Goal: Information Seeking & Learning: Learn about a topic

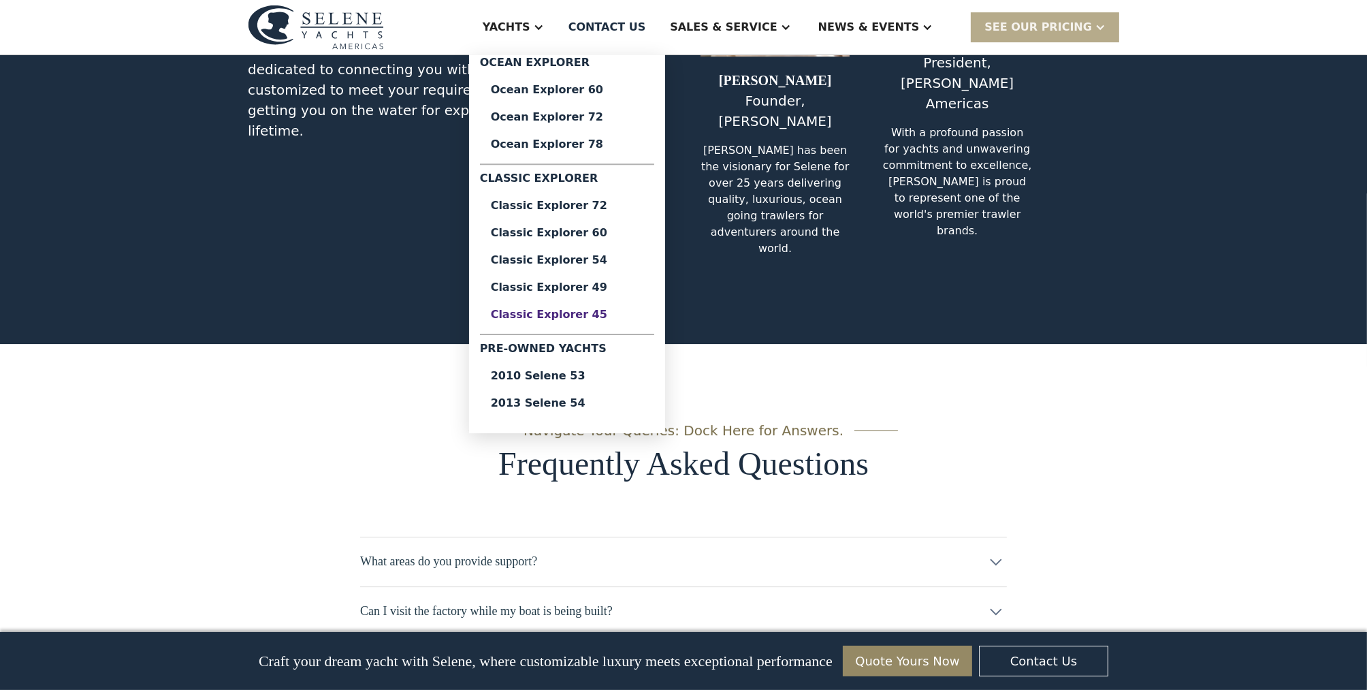
scroll to position [6231, 0]
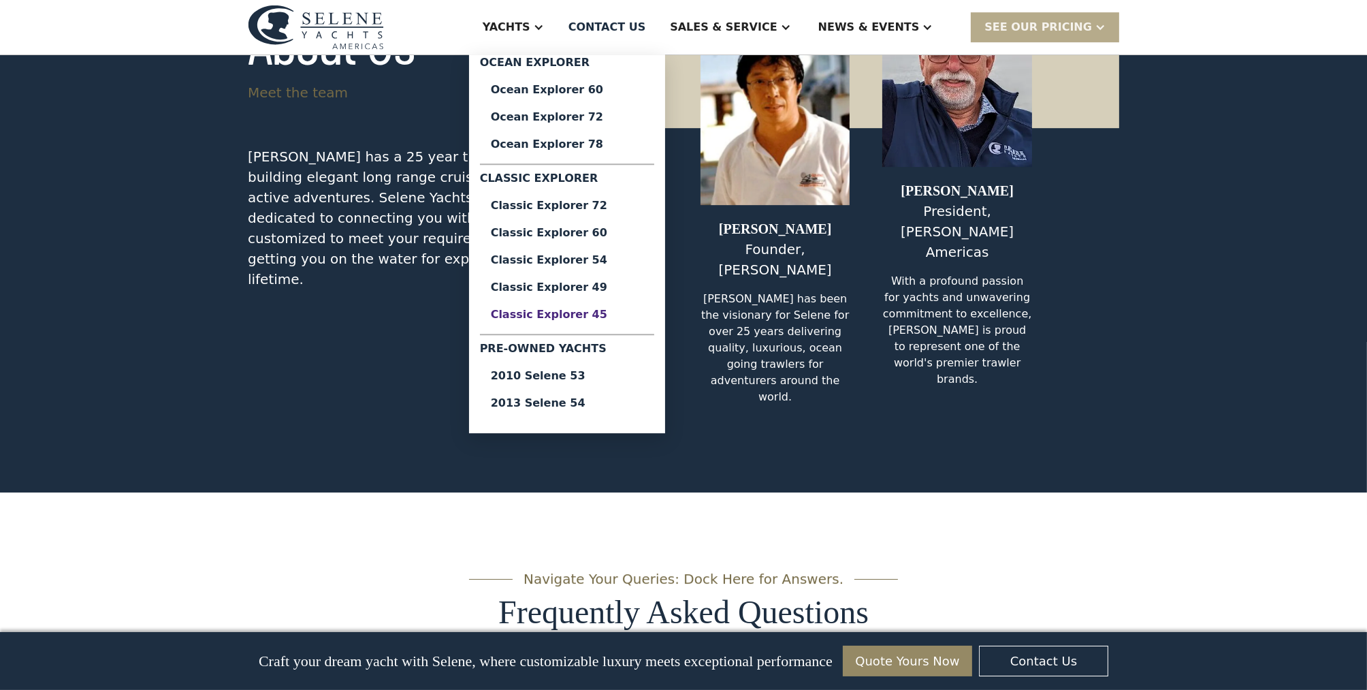
click at [616, 312] on div "Classic Explorer 45" at bounding box center [567, 314] width 153 height 11
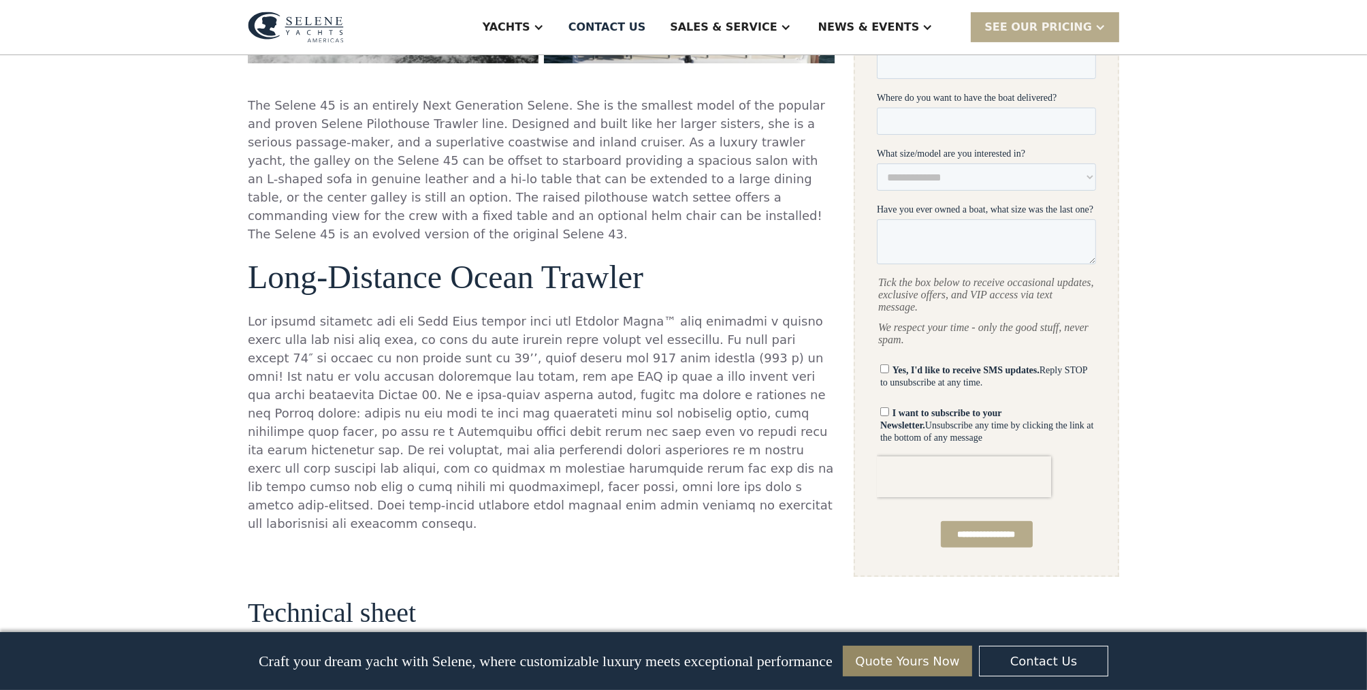
scroll to position [814, 0]
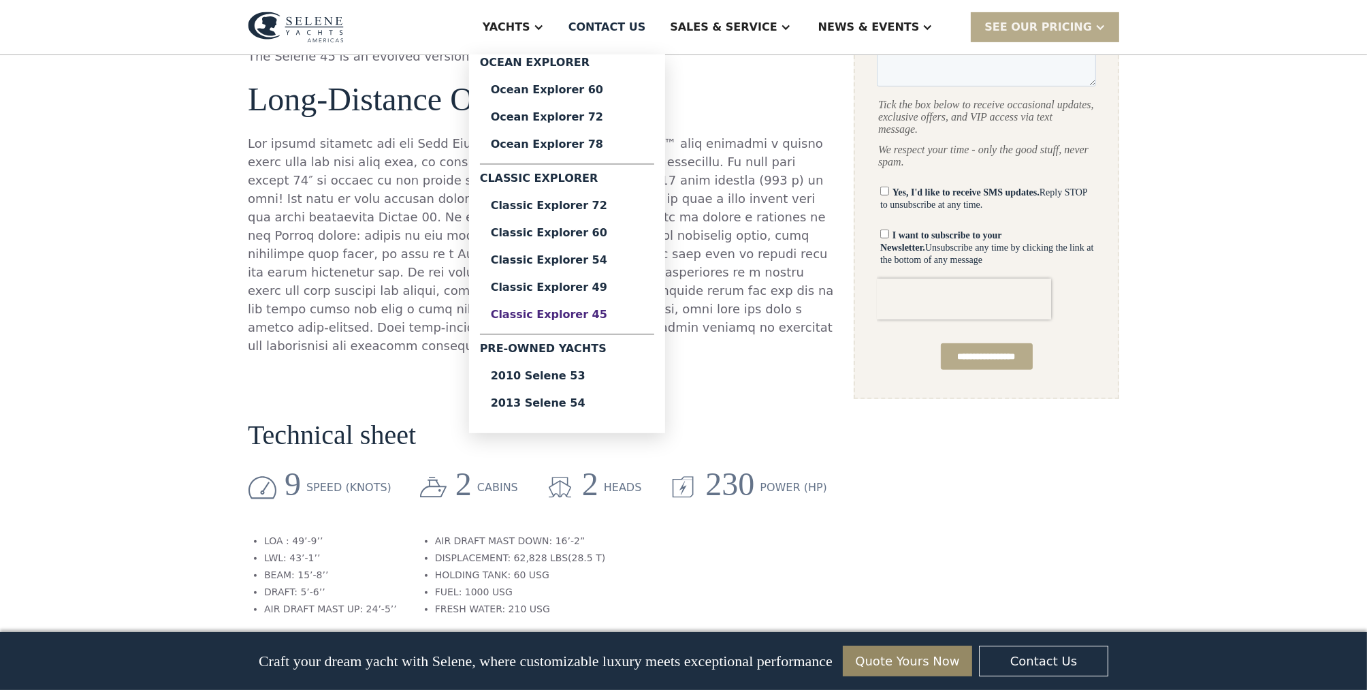
click at [629, 313] on div "Classic Explorer 45" at bounding box center [567, 314] width 153 height 11
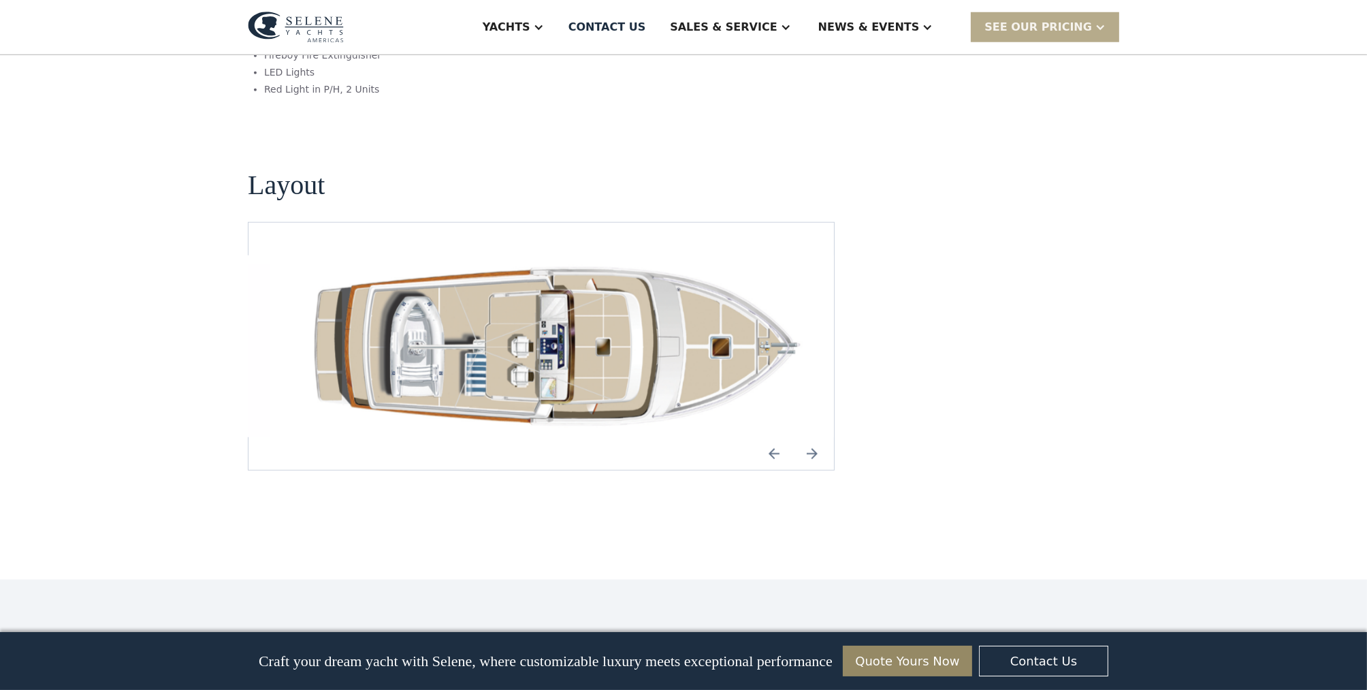
scroll to position [1803, 0]
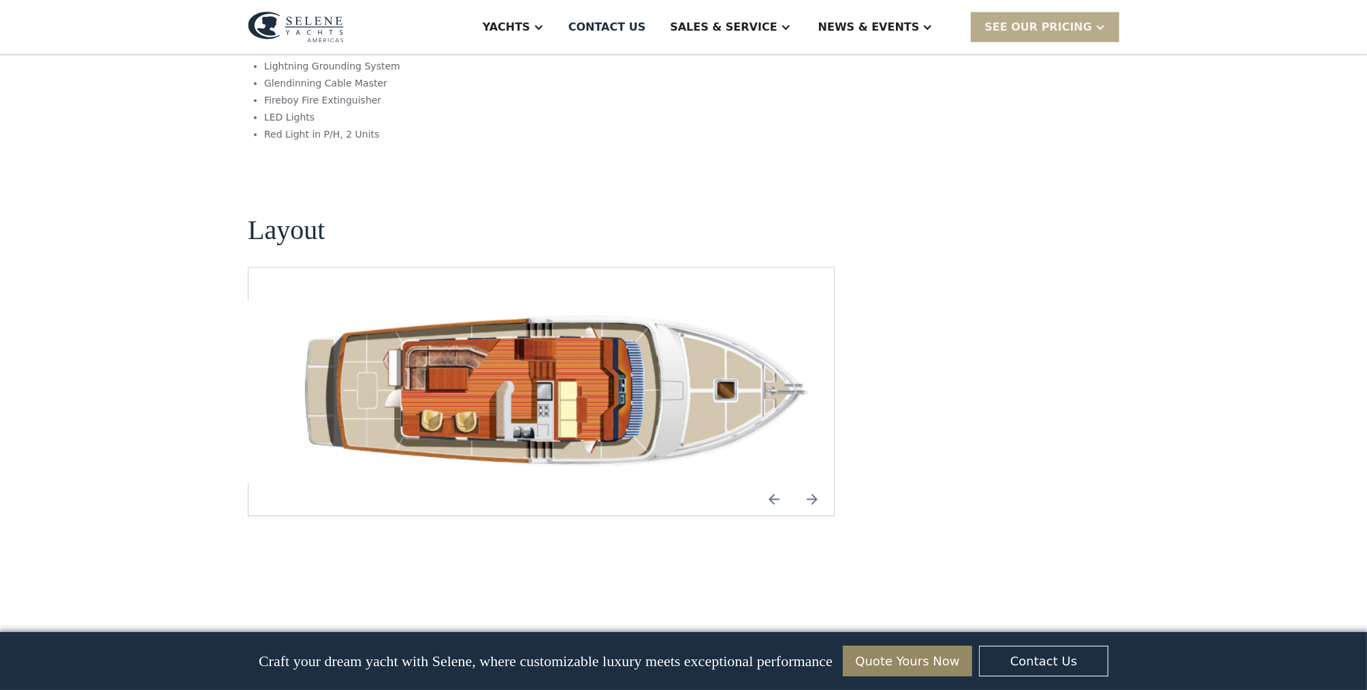
click at [812, 483] on img "Next slide" at bounding box center [812, 499] width 33 height 33
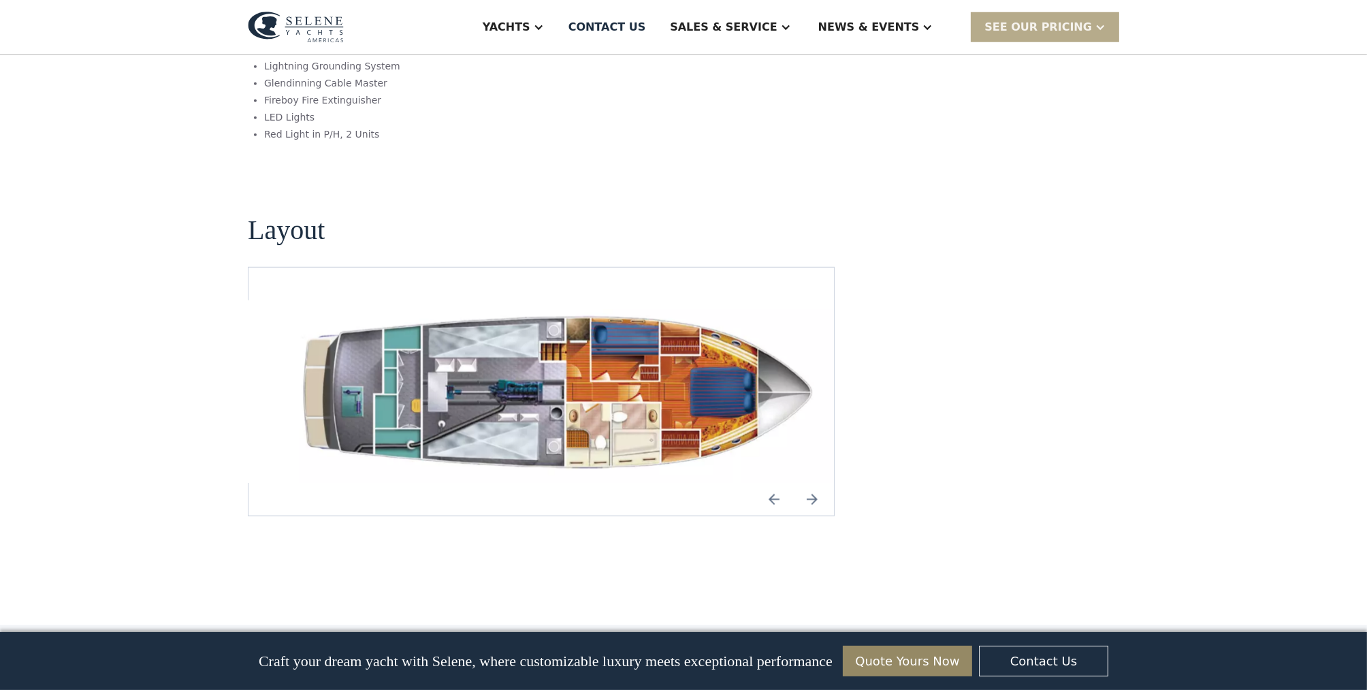
click at [812, 483] on img "Next slide" at bounding box center [812, 499] width 33 height 33
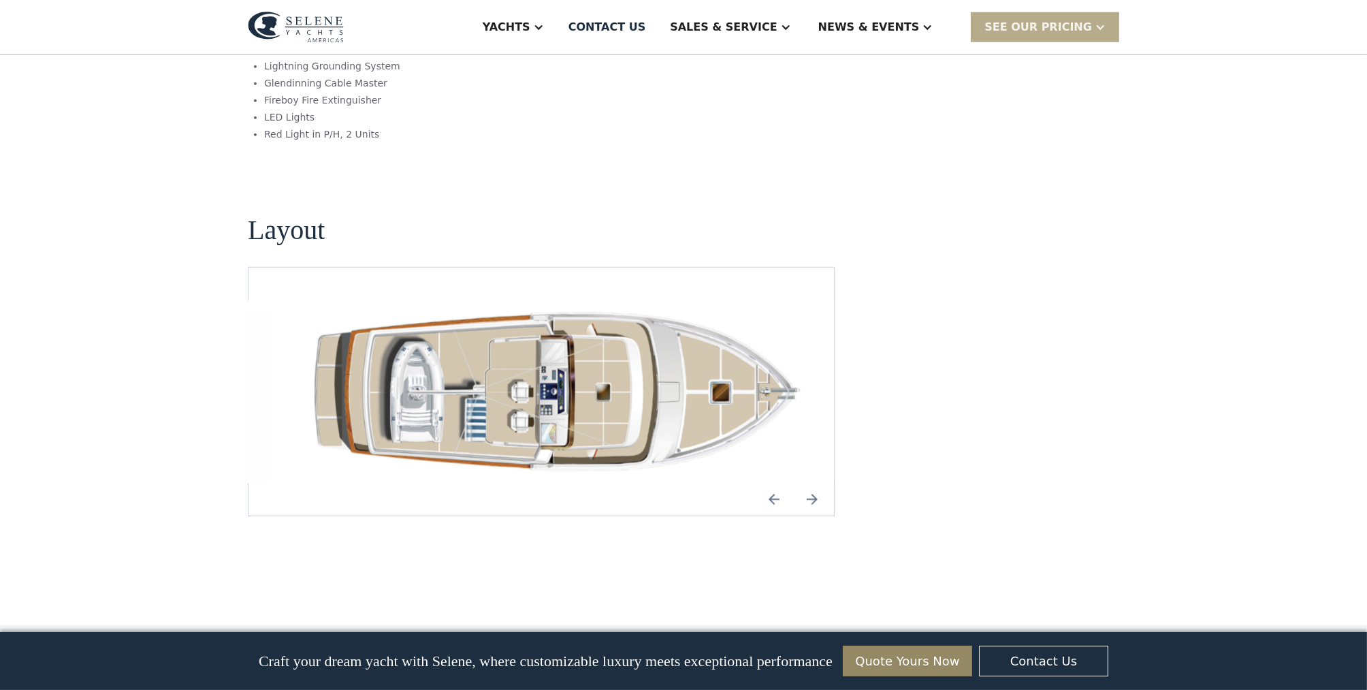
click at [812, 483] on img "Next slide" at bounding box center [812, 499] width 33 height 33
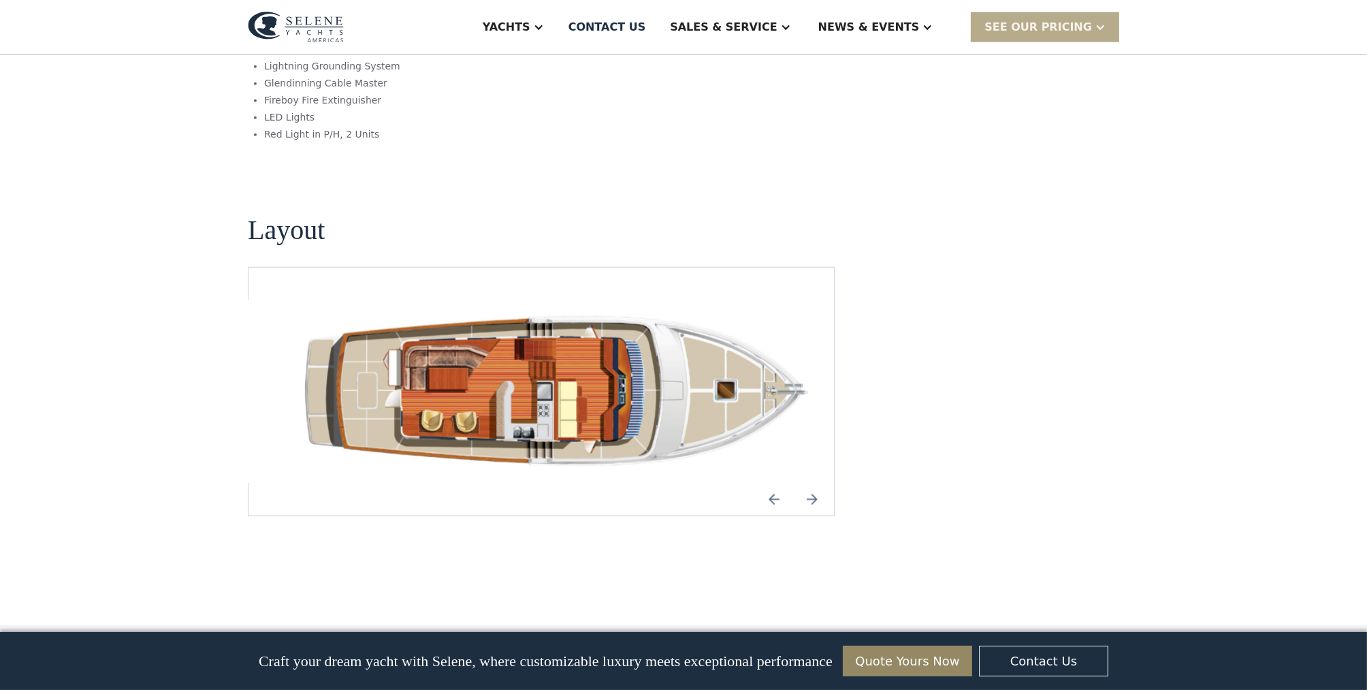
click at [812, 483] on img "Next slide" at bounding box center [812, 499] width 33 height 33
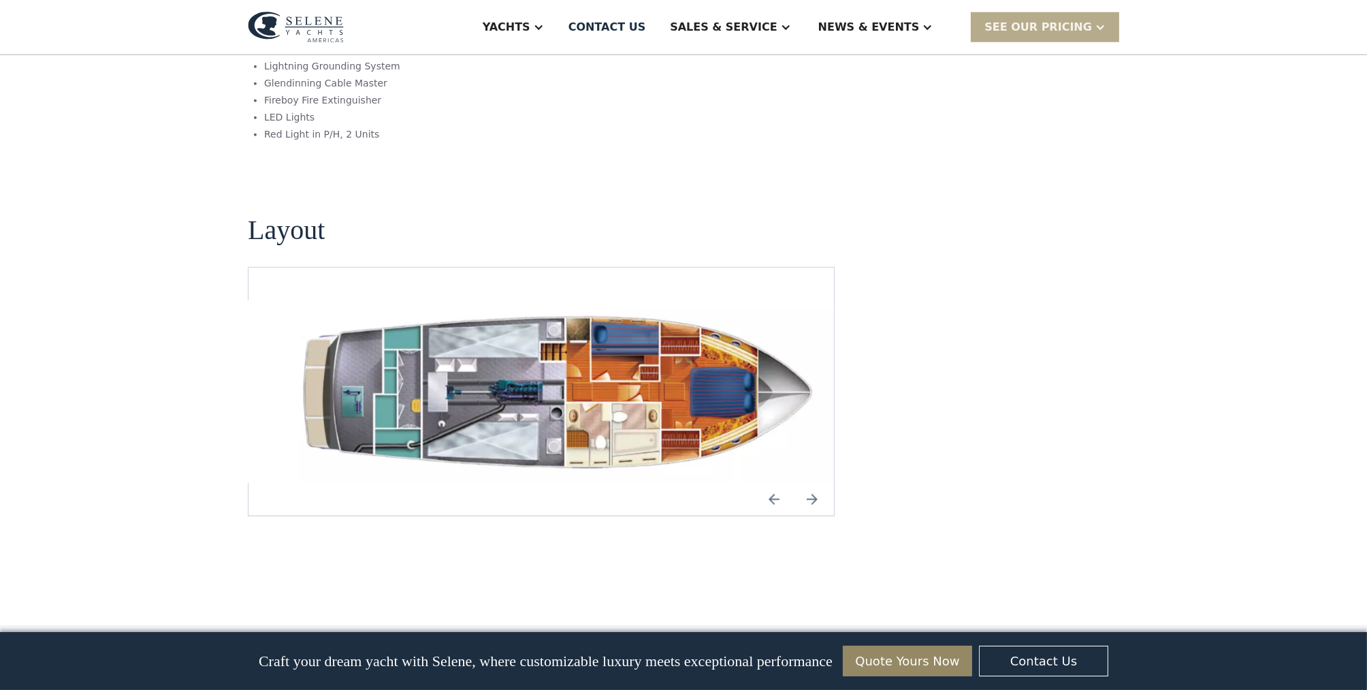
click at [812, 483] on img "Next slide" at bounding box center [812, 499] width 33 height 33
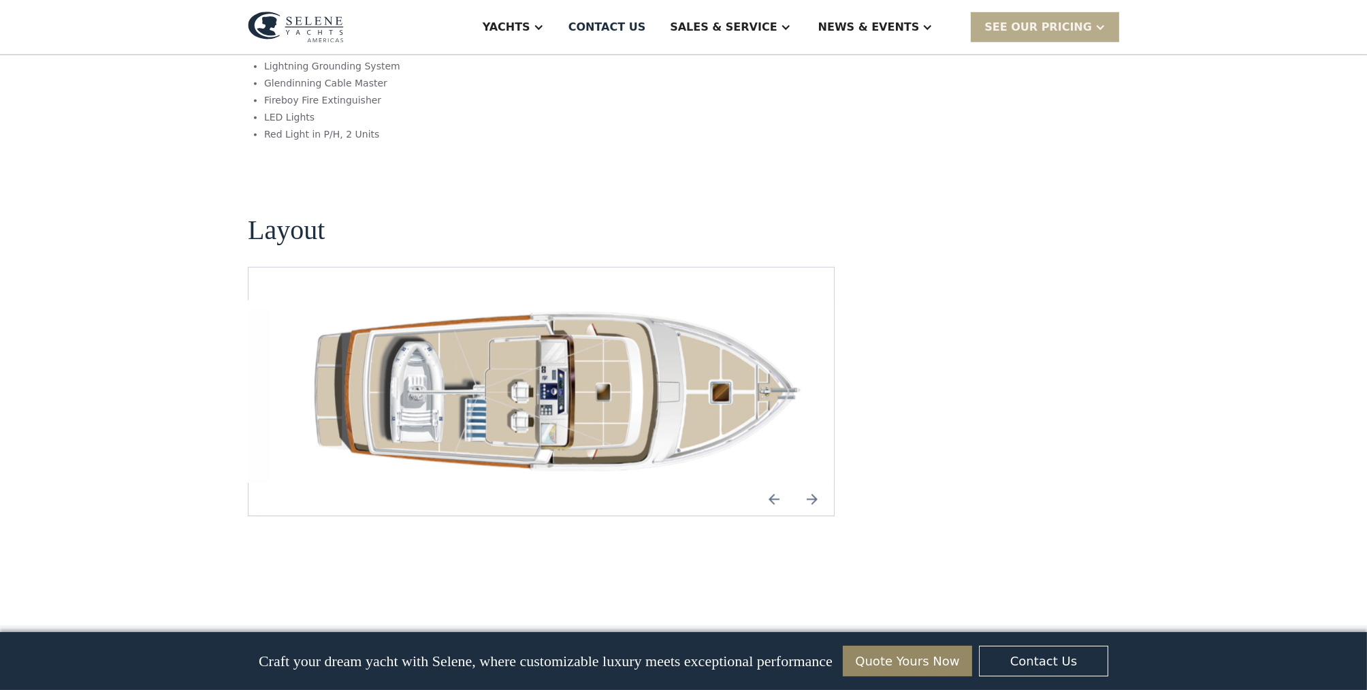
click at [812, 483] on img "Next slide" at bounding box center [812, 499] width 33 height 33
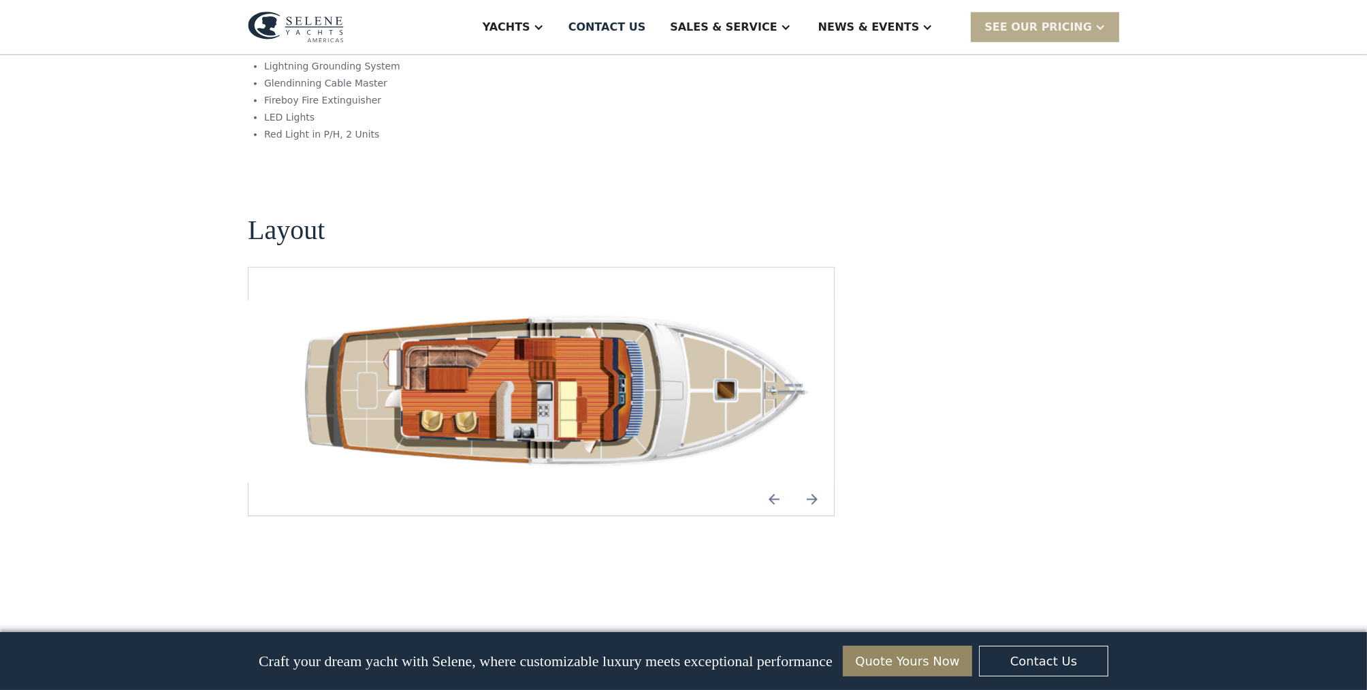
click at [812, 483] on img "Next slide" at bounding box center [812, 499] width 33 height 33
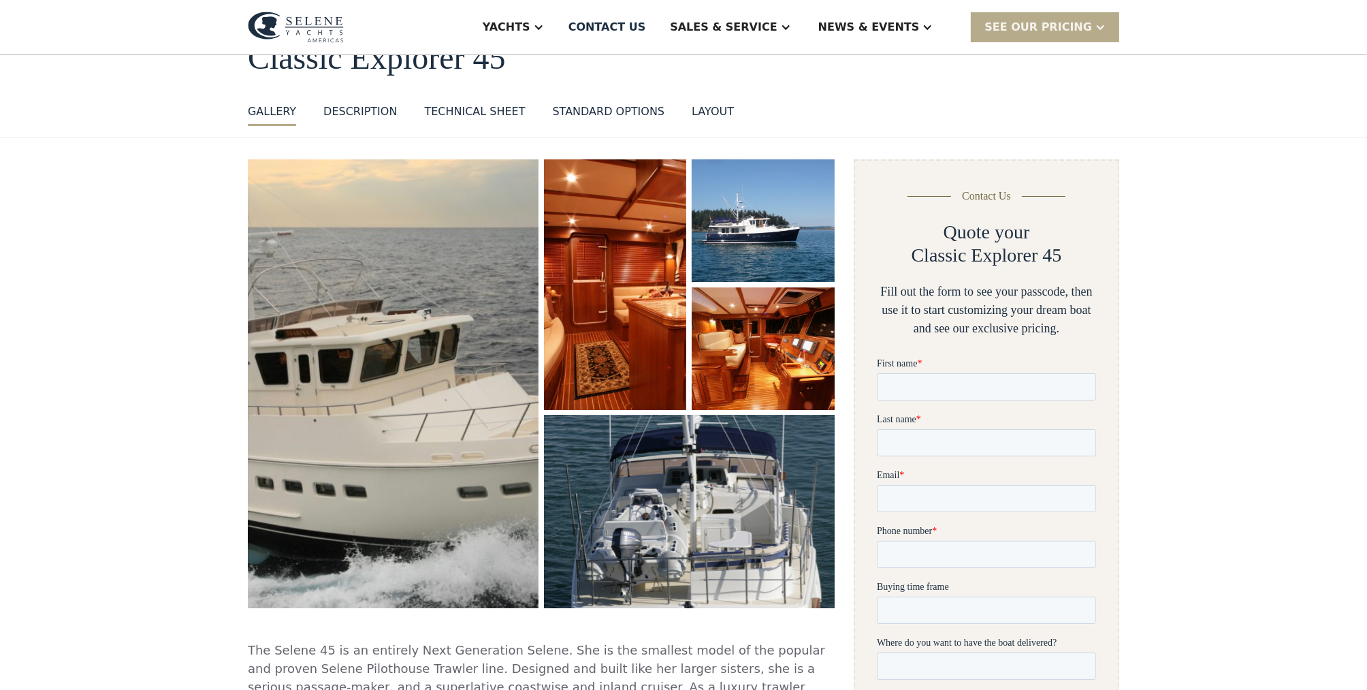
scroll to position [0, 0]
